Goal: Task Accomplishment & Management: Complete application form

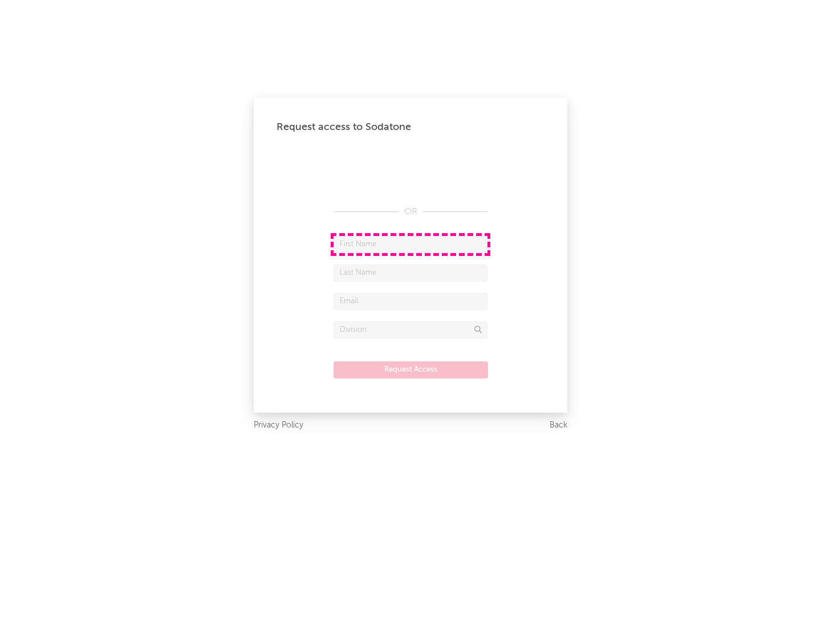
click at [410, 244] on input "text" at bounding box center [411, 244] width 154 height 17
type input "[PERSON_NAME]"
click at [410, 273] on input "text" at bounding box center [411, 273] width 154 height 17
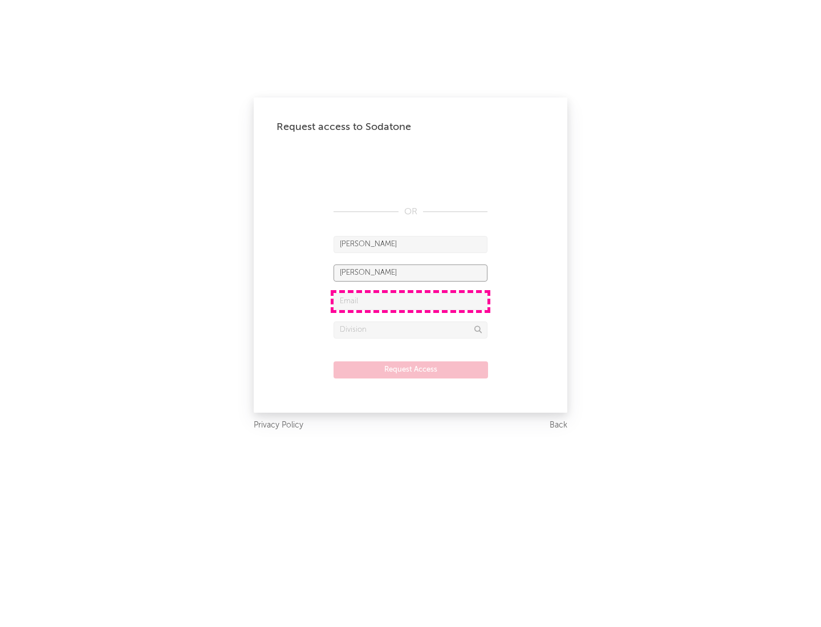
type input "[PERSON_NAME]"
click at [410, 301] on input "text" at bounding box center [411, 301] width 154 height 17
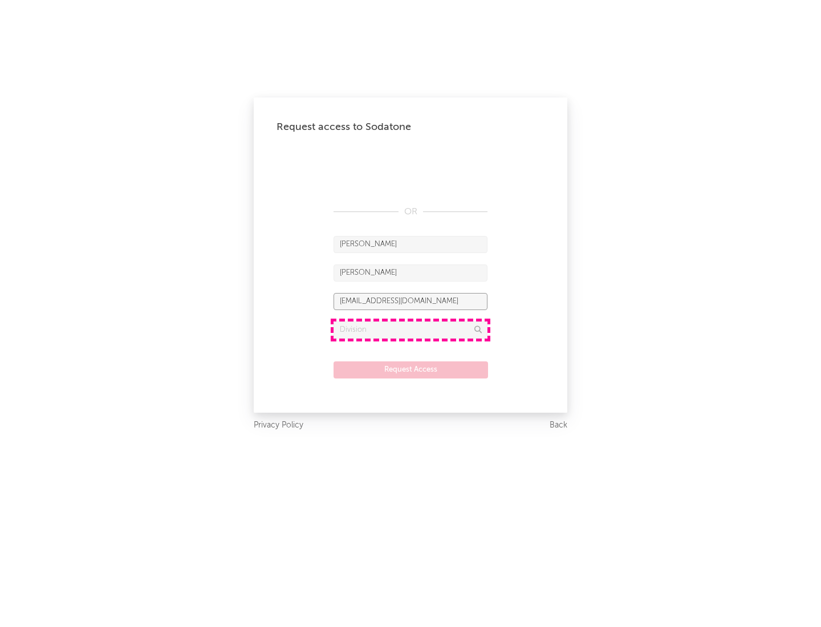
type input "[EMAIL_ADDRESS][DOMAIN_NAME]"
click at [410, 330] on input "text" at bounding box center [411, 330] width 154 height 17
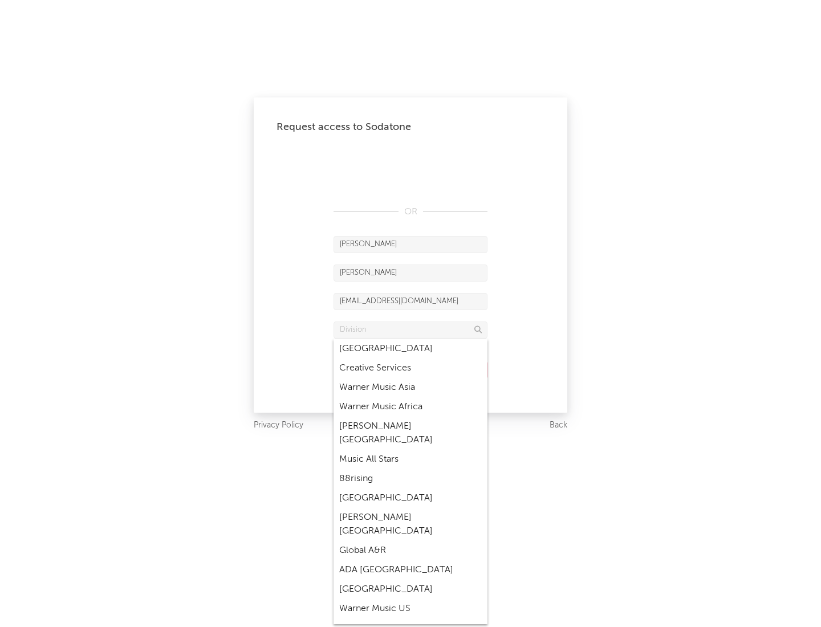
click at [410, 450] on div "Music All Stars" at bounding box center [411, 459] width 154 height 19
type input "Music All Stars"
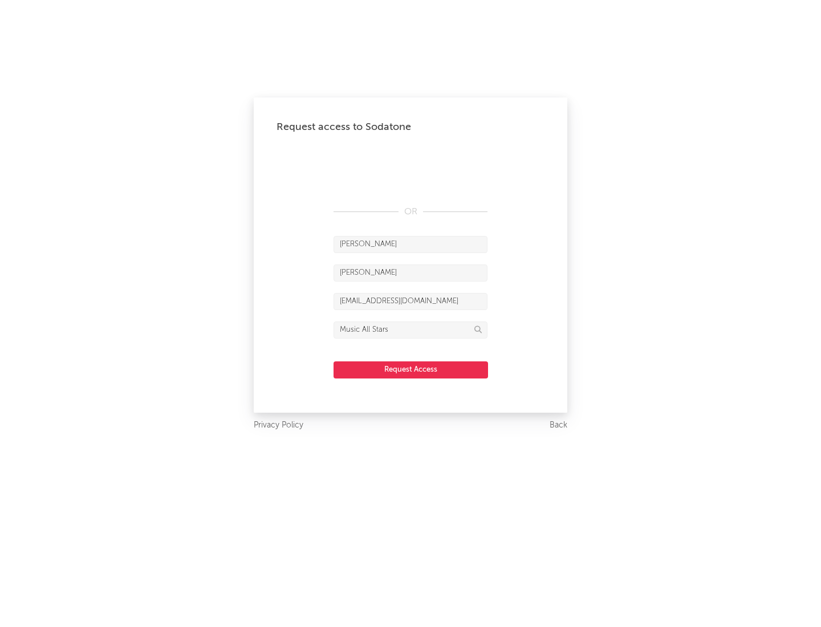
click at [410, 369] on button "Request Access" at bounding box center [411, 369] width 155 height 17
